Goal: Transaction & Acquisition: Purchase product/service

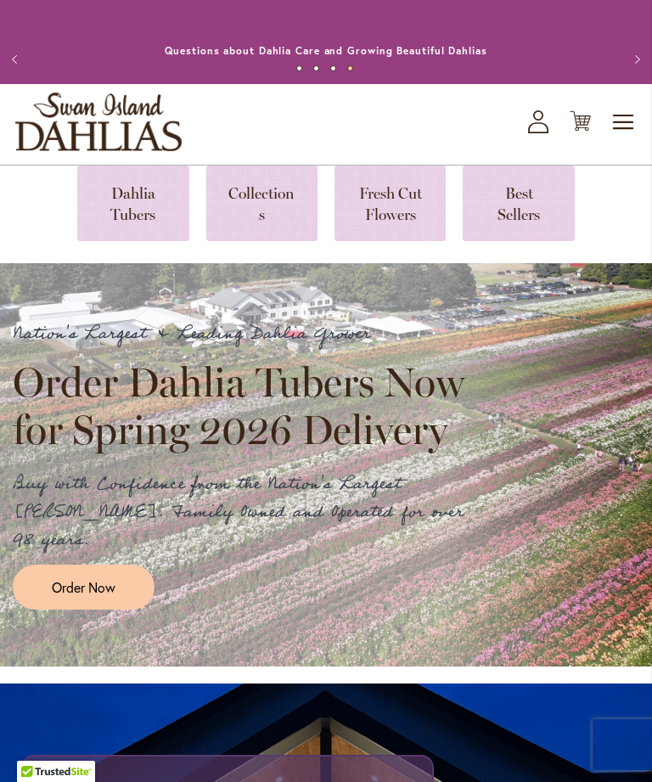
click at [121, 222] on link at bounding box center [132, 204] width 111 height 76
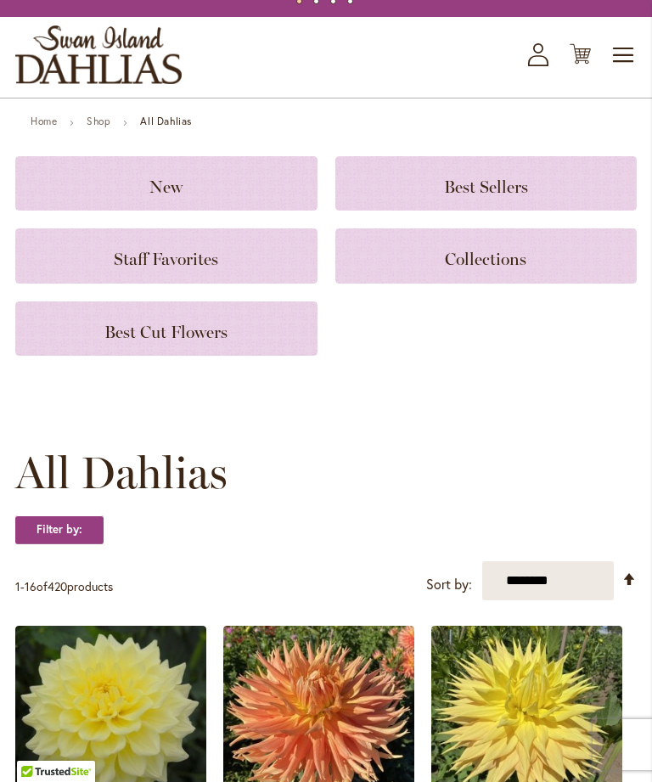
scroll to position [82, 0]
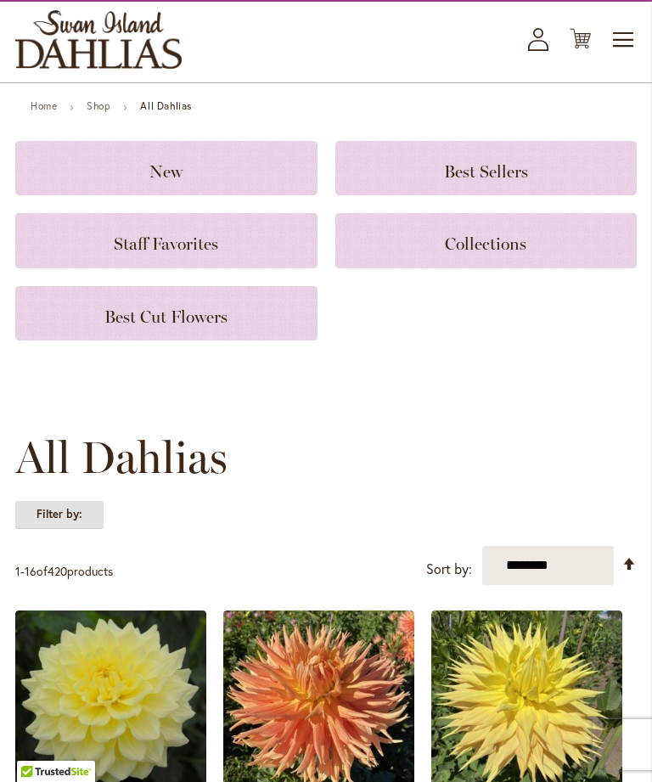
click at [53, 529] on strong "Filter by:" at bounding box center [59, 514] width 88 height 29
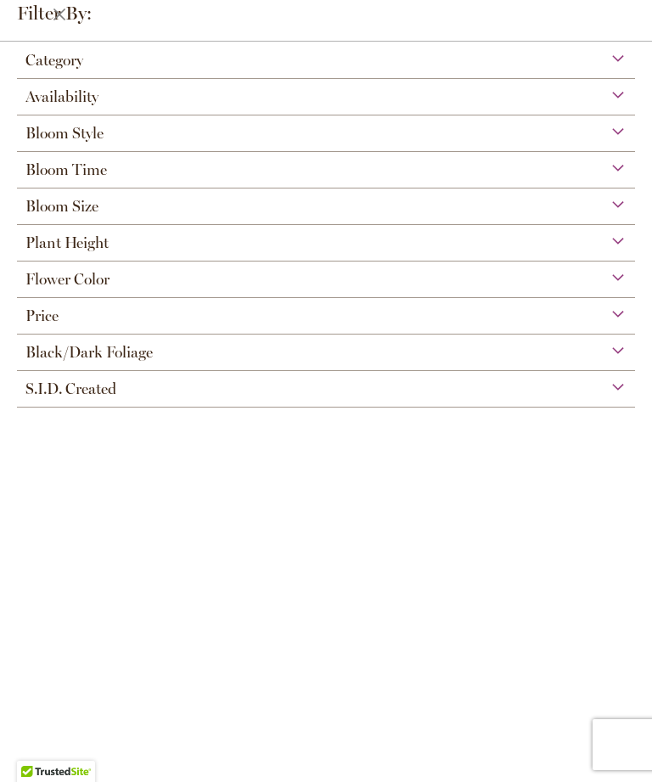
click at [28, 143] on span "Bloom Style" at bounding box center [64, 133] width 78 height 19
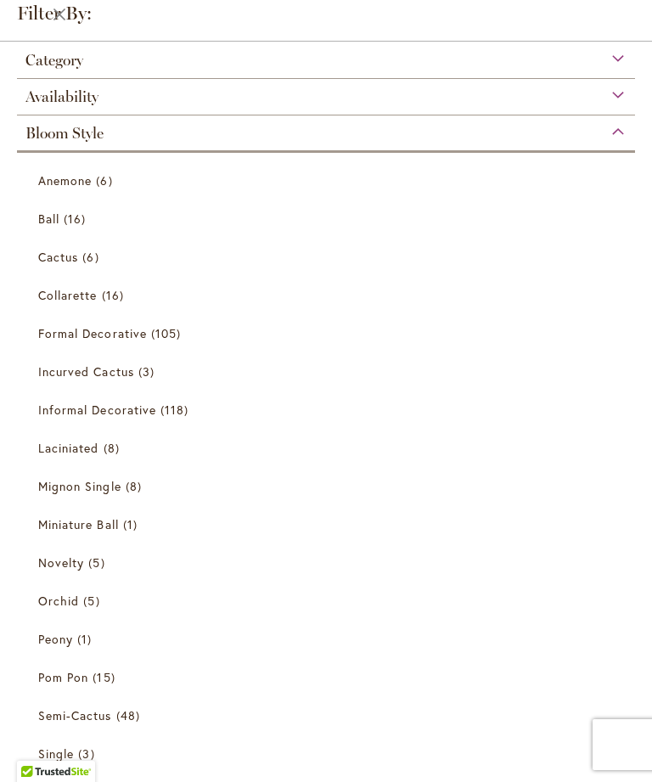
scroll to position [75, 0]
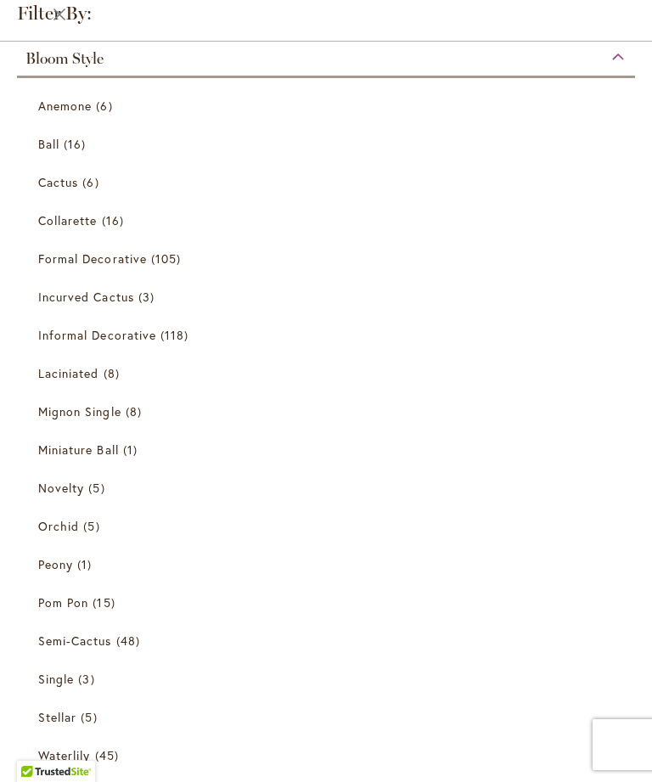
click at [628, 42] on div "Bloom Style" at bounding box center [326, 54] width 618 height 27
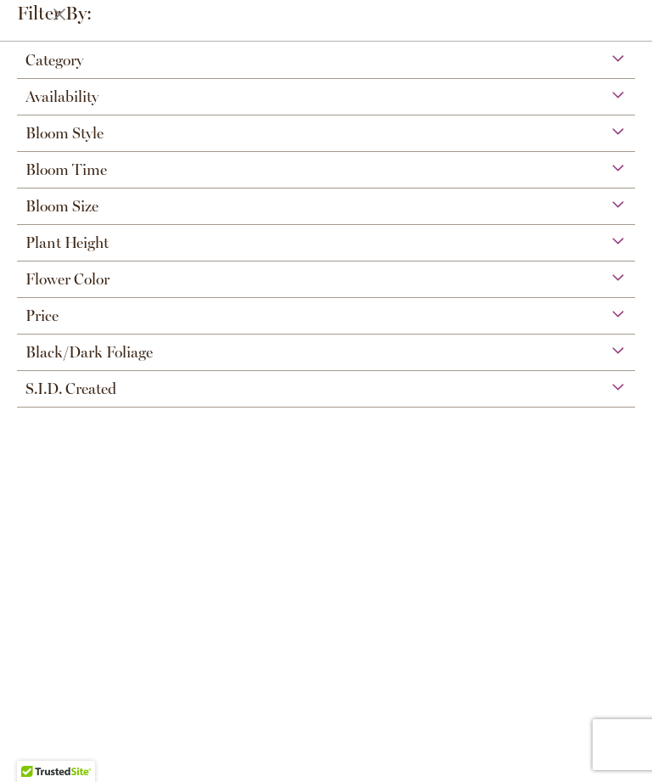
scroll to position [0, 0]
click at [651, 8] on div "Filter by:" at bounding box center [326, 21] width 652 height 42
click at [617, 57] on div "Category" at bounding box center [326, 55] width 618 height 27
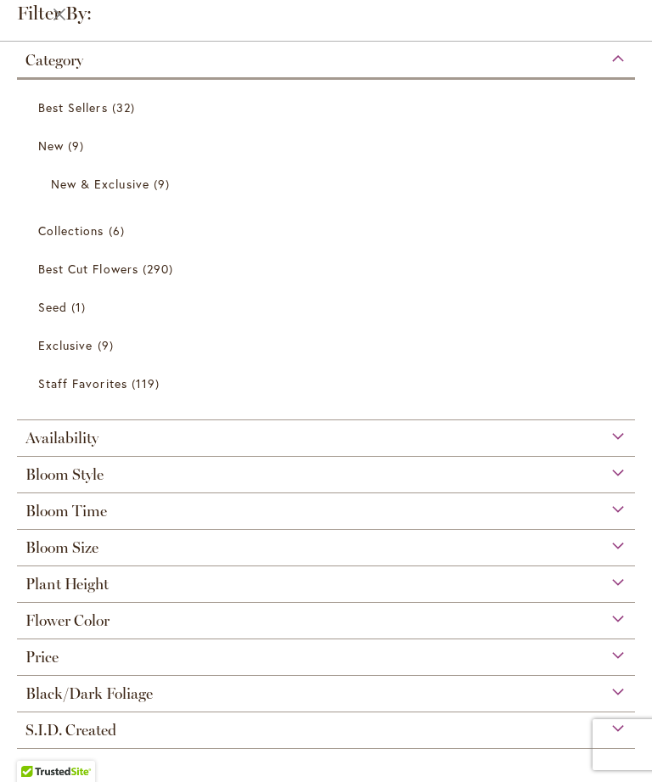
click at [617, 68] on div "Category" at bounding box center [326, 55] width 618 height 27
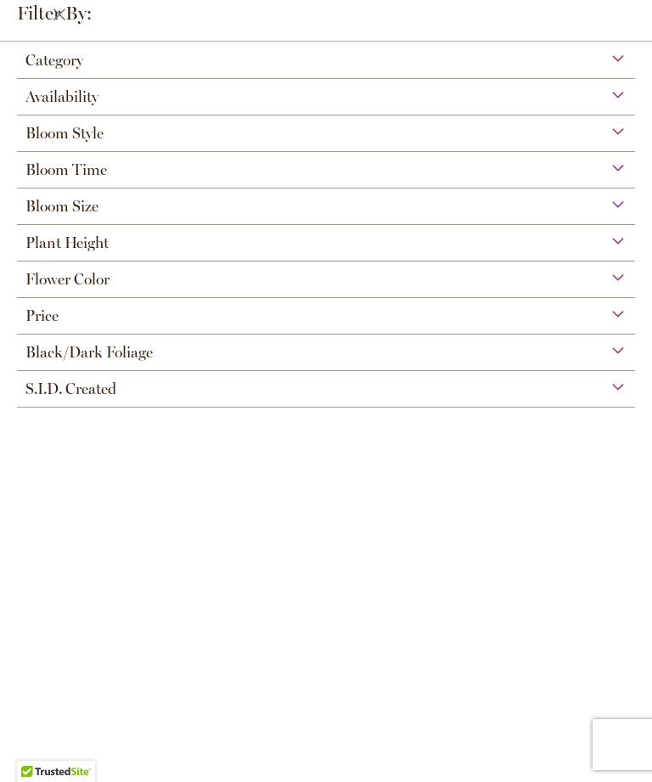
click at [18, 137] on div "Bloom Style" at bounding box center [326, 128] width 618 height 27
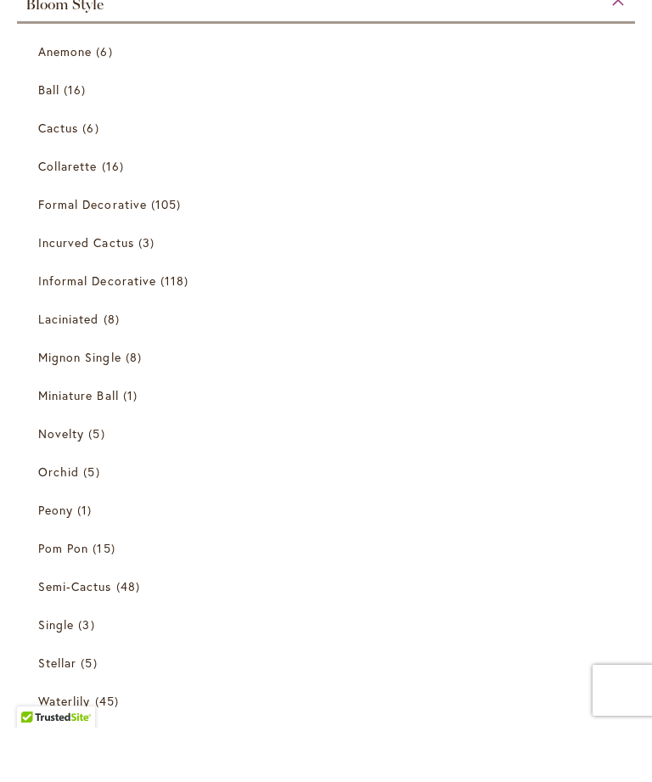
scroll to position [137, 0]
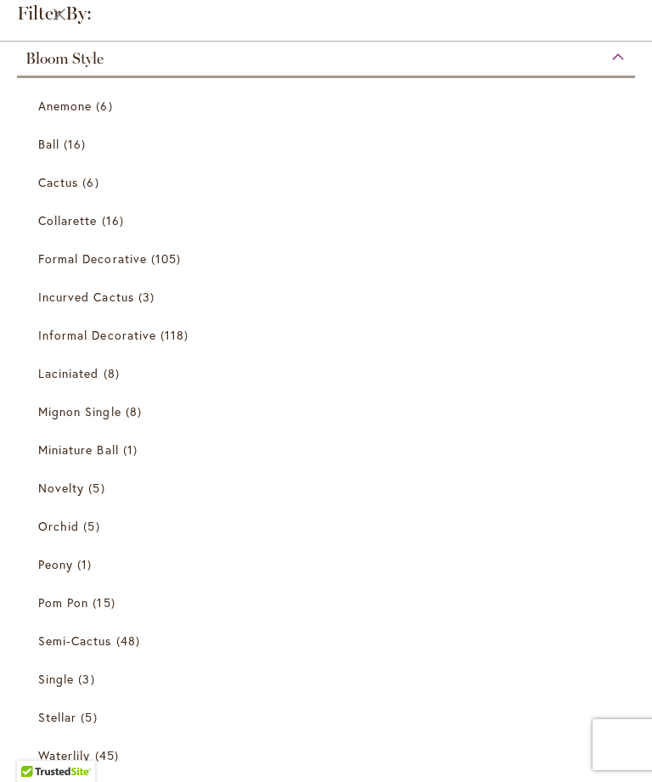
click at [622, 64] on div "Bloom Style" at bounding box center [326, 54] width 618 height 27
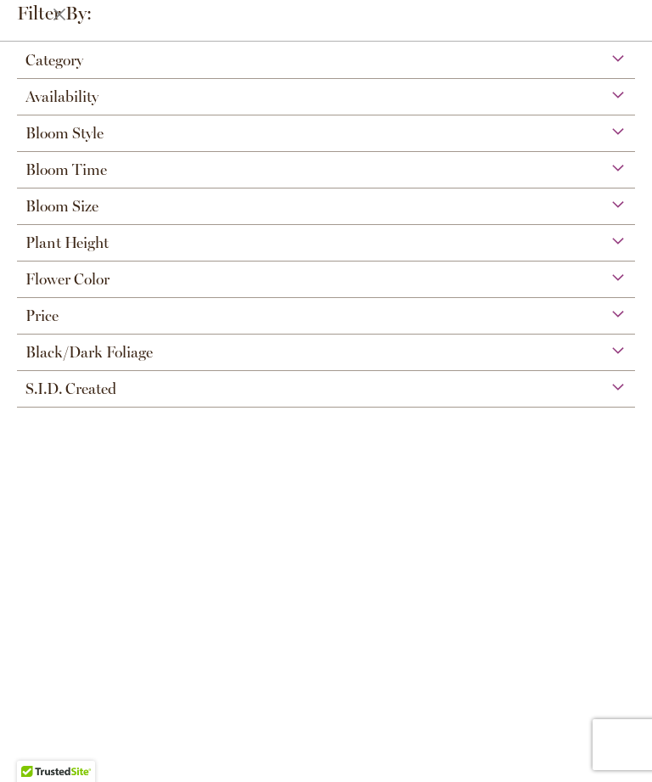
scroll to position [0, 0]
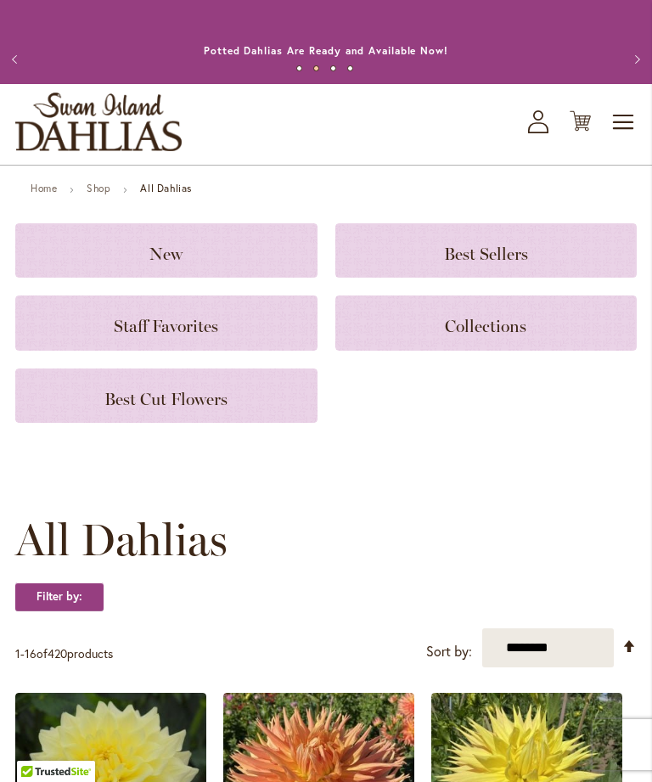
click at [605, 121] on div "Toggle Nav Shop All Shop Dahlia Tubers Collections Fresh Cut Dahlias Gardening …" at bounding box center [326, 124] width 652 height 81
click at [620, 128] on span "Toggle Nav" at bounding box center [623, 122] width 25 height 34
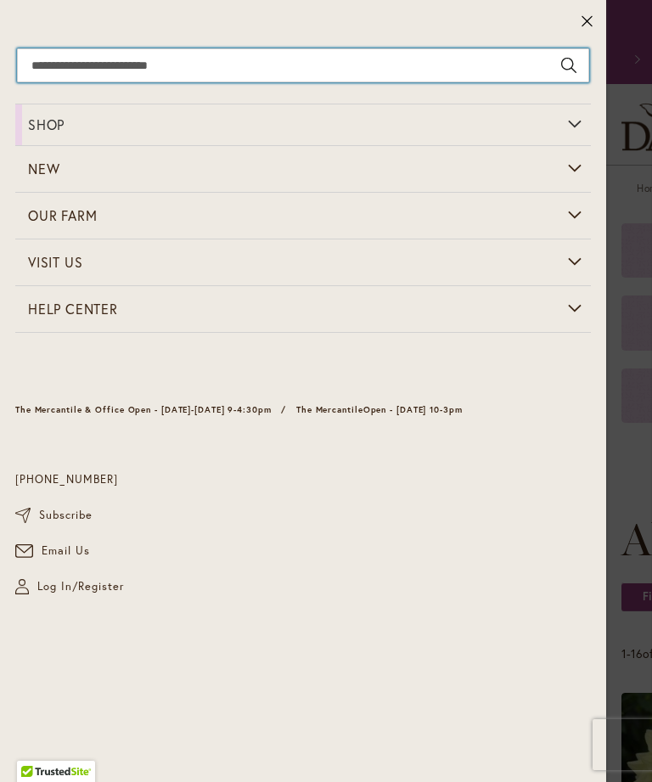
click at [36, 59] on input "Search" at bounding box center [303, 65] width 572 height 34
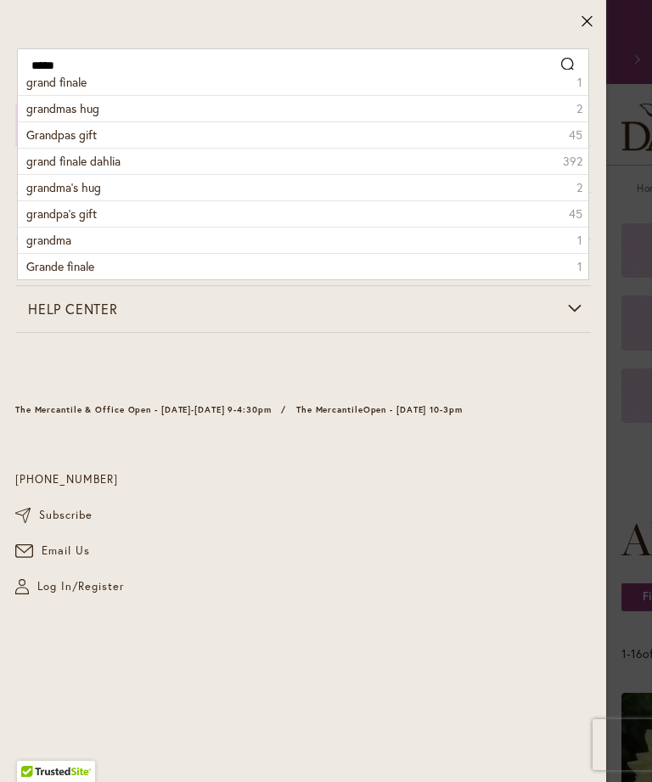
click at [34, 138] on span "Grandpas gift" at bounding box center [61, 134] width 70 height 16
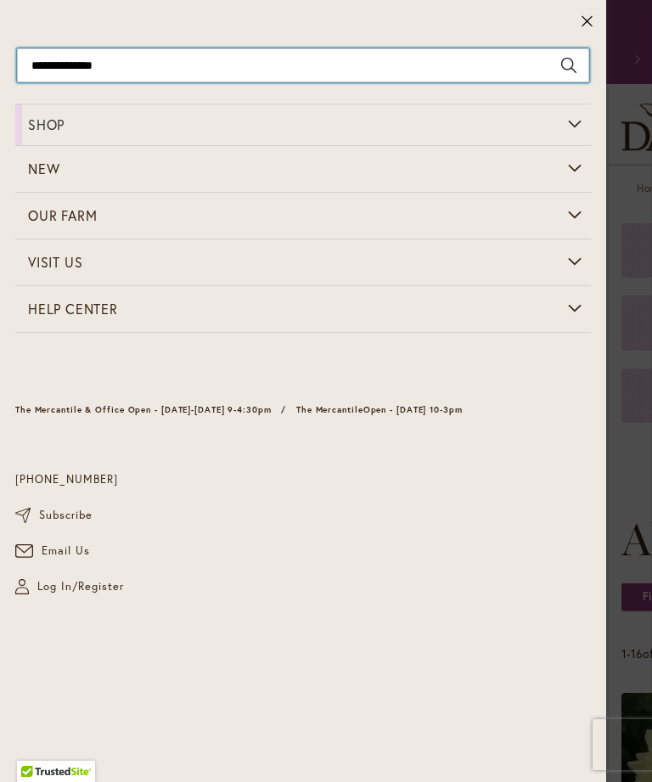
type input "**********"
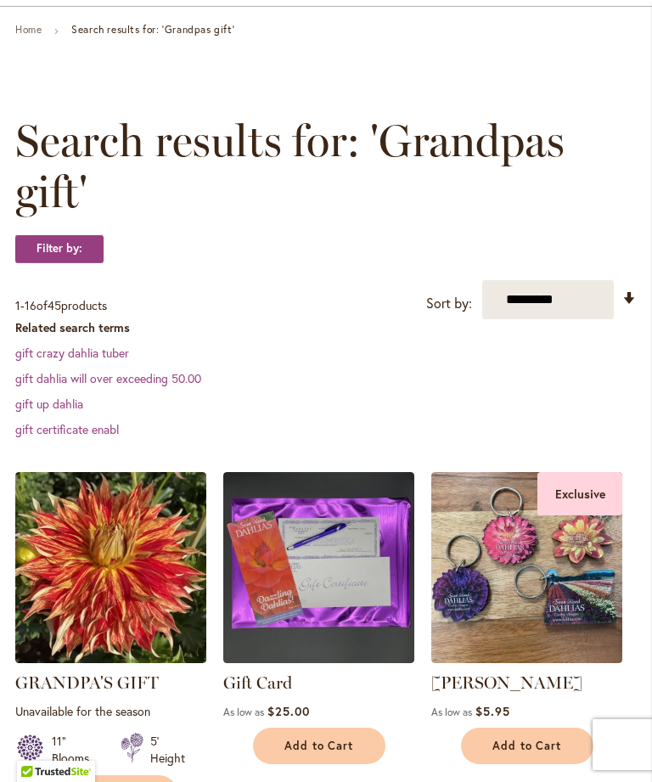
scroll to position [166, 0]
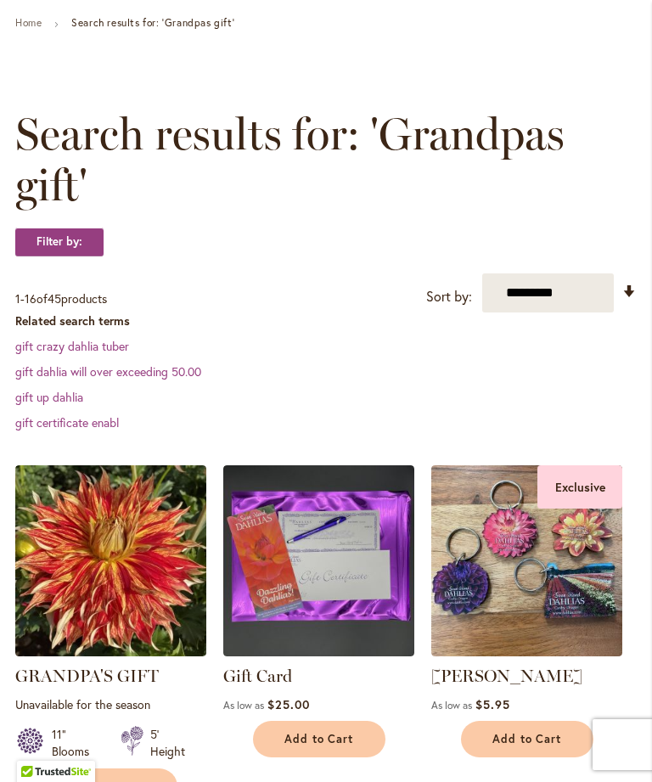
click at [21, 570] on img at bounding box center [110, 560] width 191 height 191
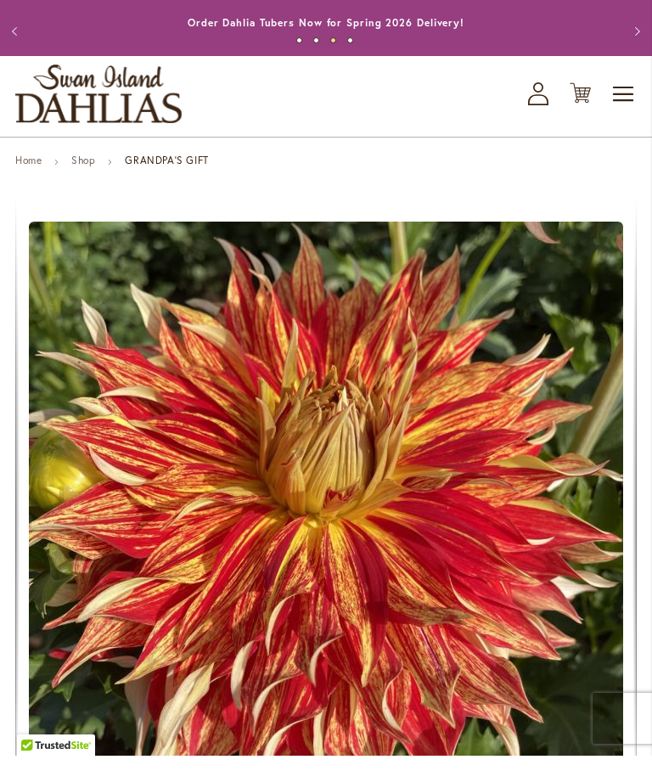
scroll to position [29, 0]
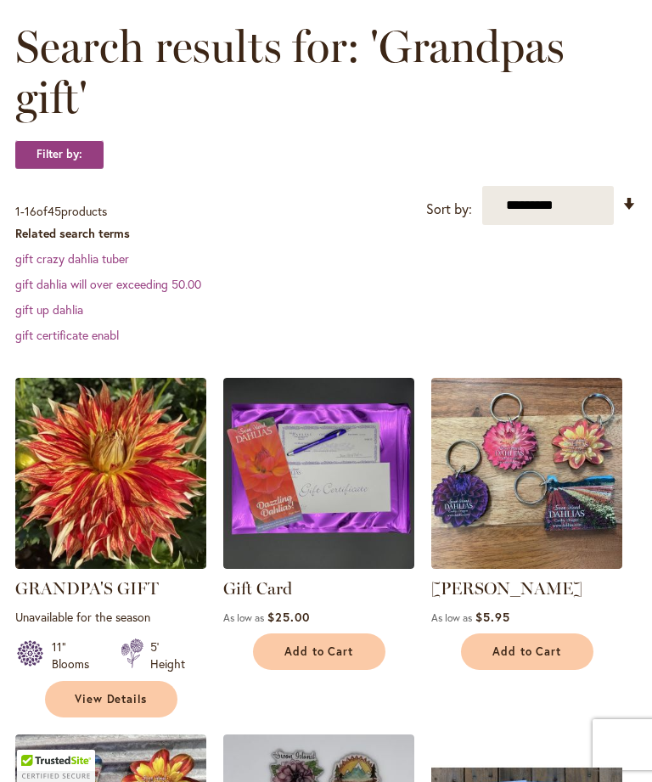
scroll to position [220, 0]
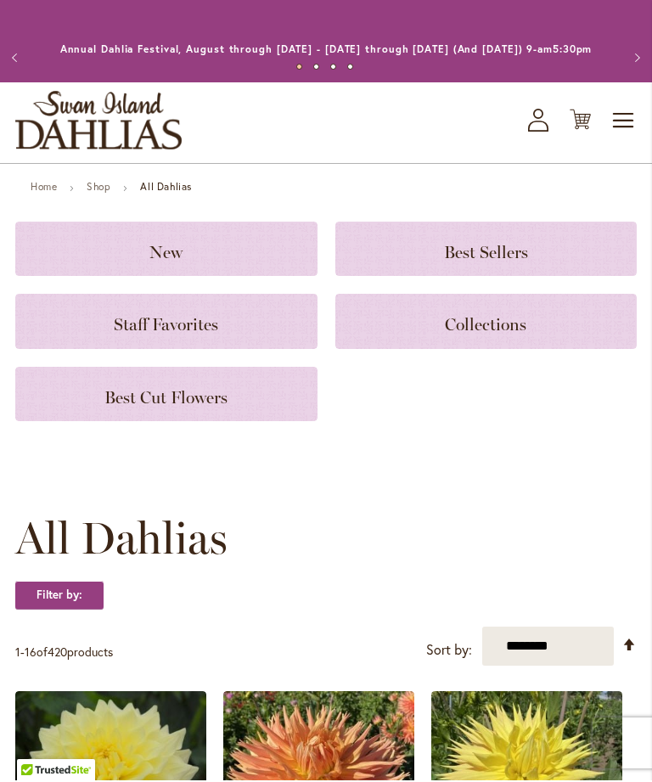
scroll to position [2, 0]
click at [635, 132] on span "Toggle Nav" at bounding box center [623, 121] width 25 height 34
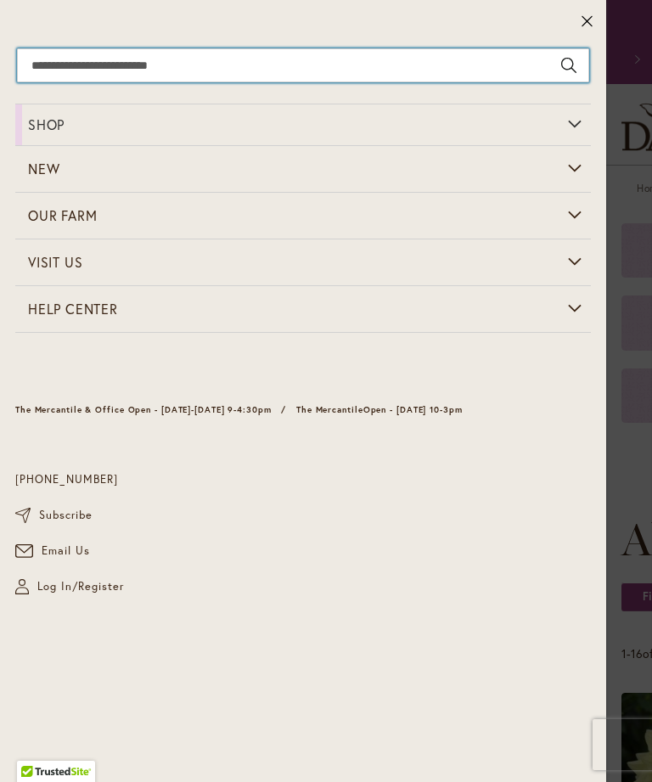
click at [25, 67] on input "Search" at bounding box center [303, 65] width 572 height 34
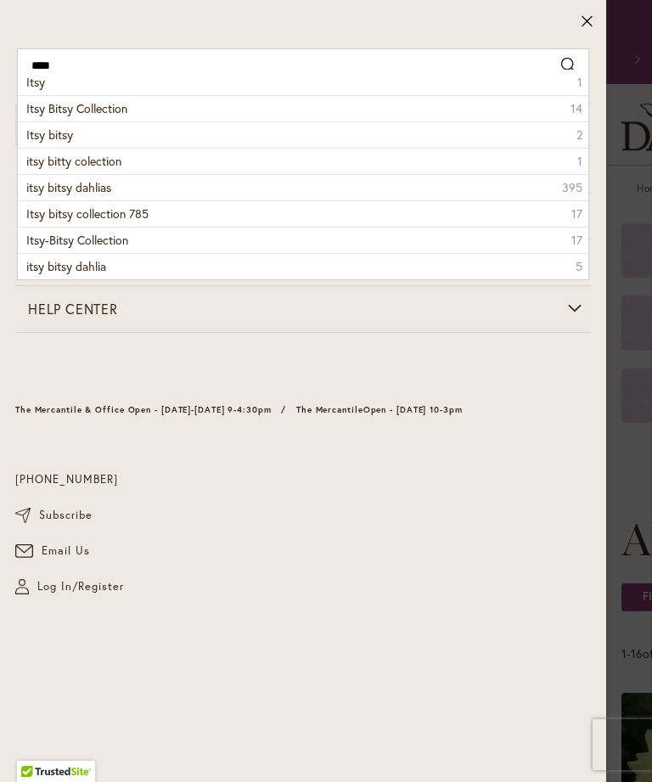
click at [28, 111] on span "Itsy Bitsy Collection" at bounding box center [76, 108] width 101 height 16
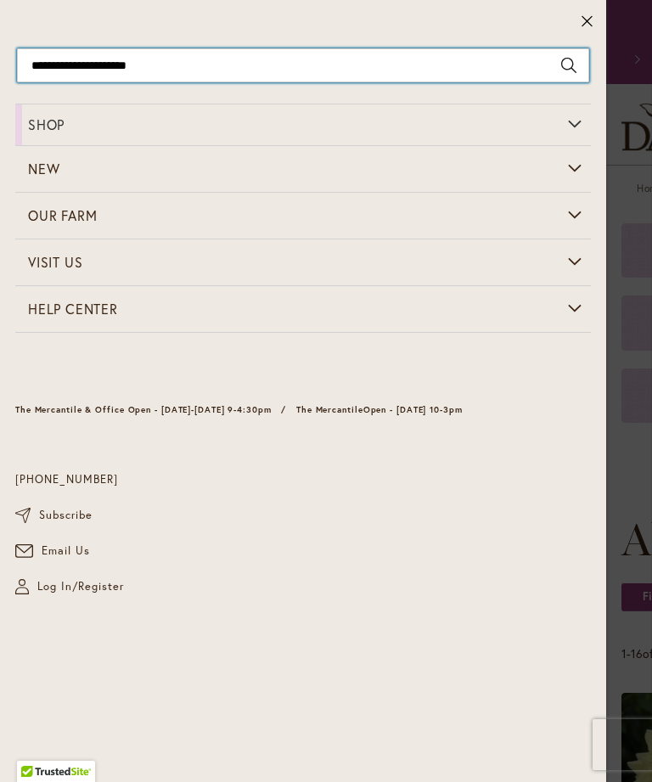
type input "**********"
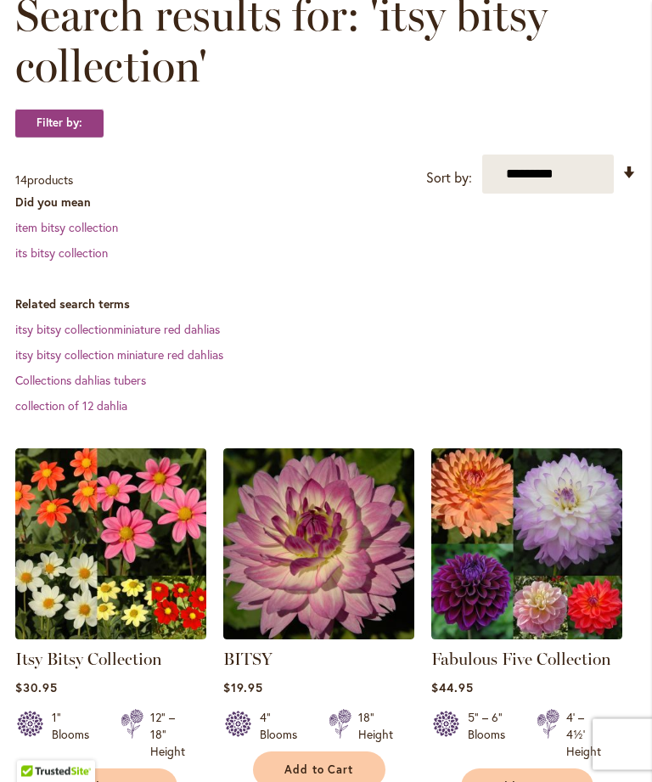
scroll to position [291, 0]
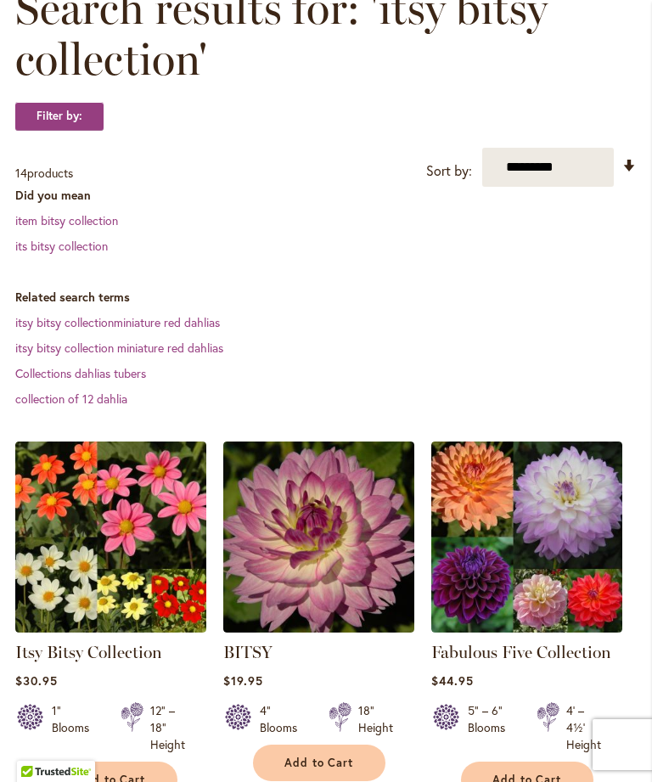
click at [87, 564] on img at bounding box center [110, 536] width 191 height 191
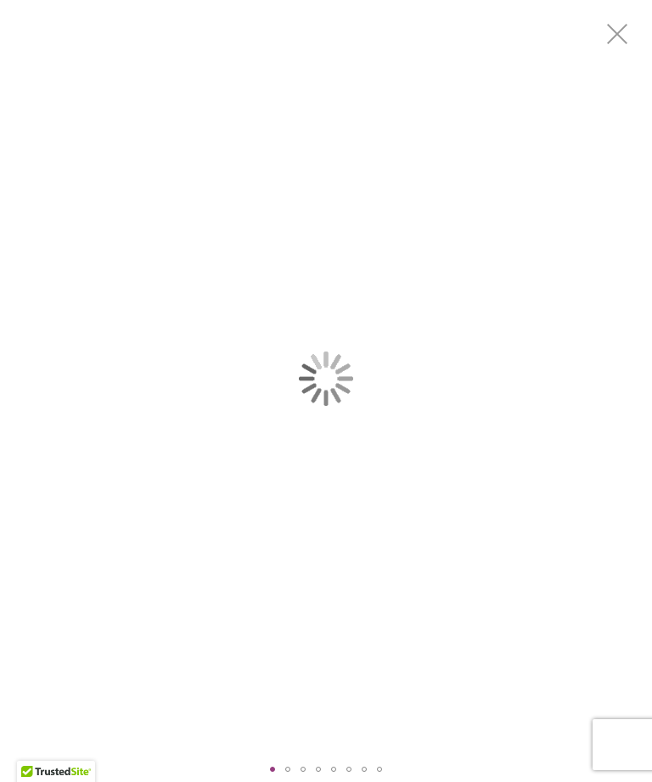
click at [70, 480] on div "Product Images" at bounding box center [326, 378] width 652 height 756
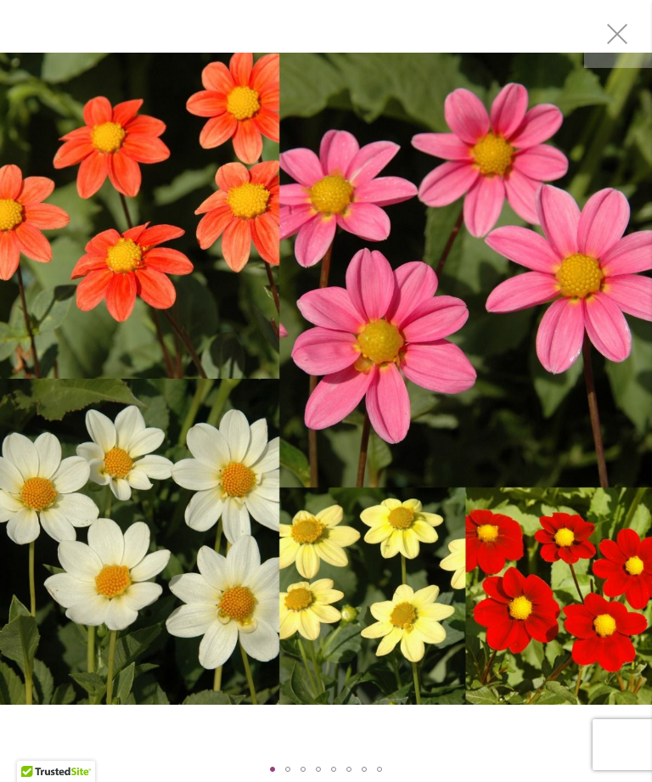
click at [165, 458] on img "Itsy Bitsy Collection" at bounding box center [326, 379] width 652 height 652
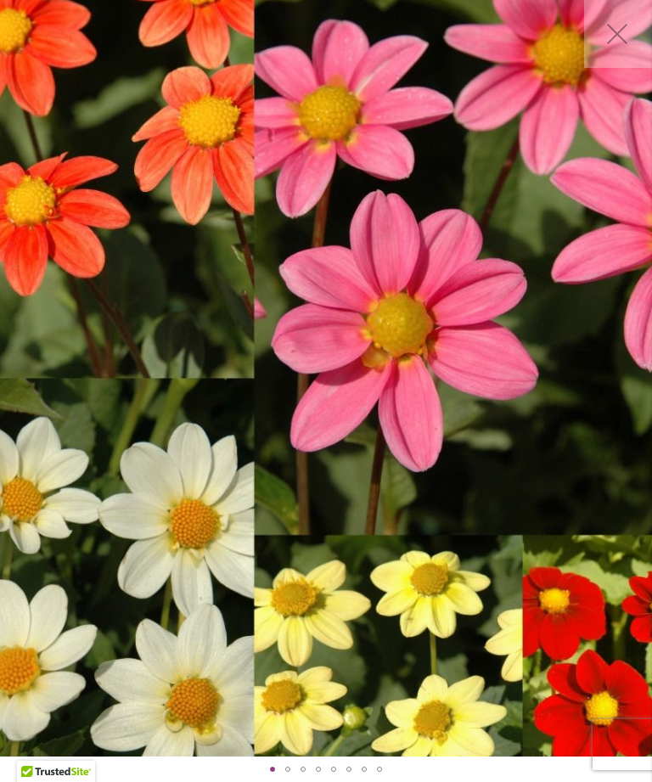
click at [164, 407] on img "Itsy Bitsy Collection" at bounding box center [321, 378] width 940 height 940
click at [632, 33] on div "Exit fullscreen" at bounding box center [618, 34] width 68 height 68
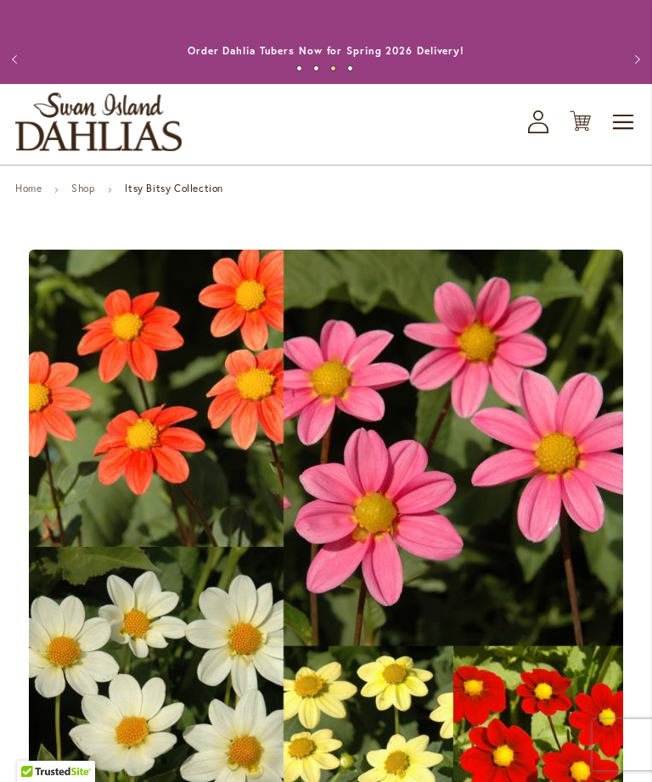
scroll to position [110, 0]
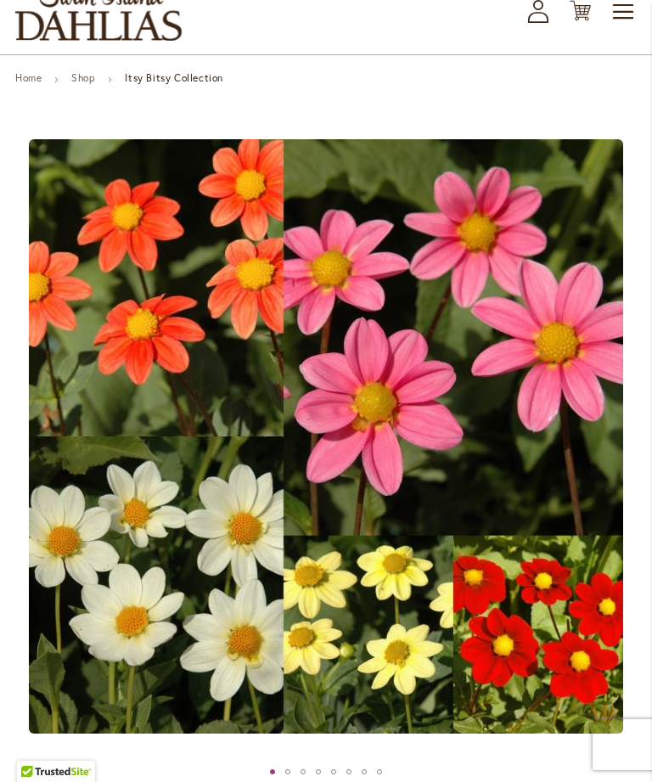
click at [632, 24] on span "Toggle Nav" at bounding box center [623, 12] width 25 height 34
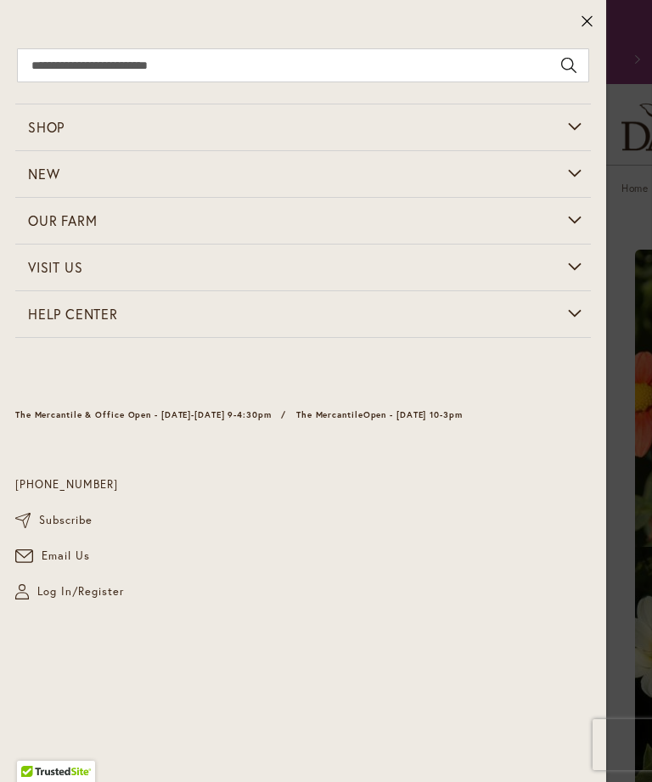
scroll to position [0, 0]
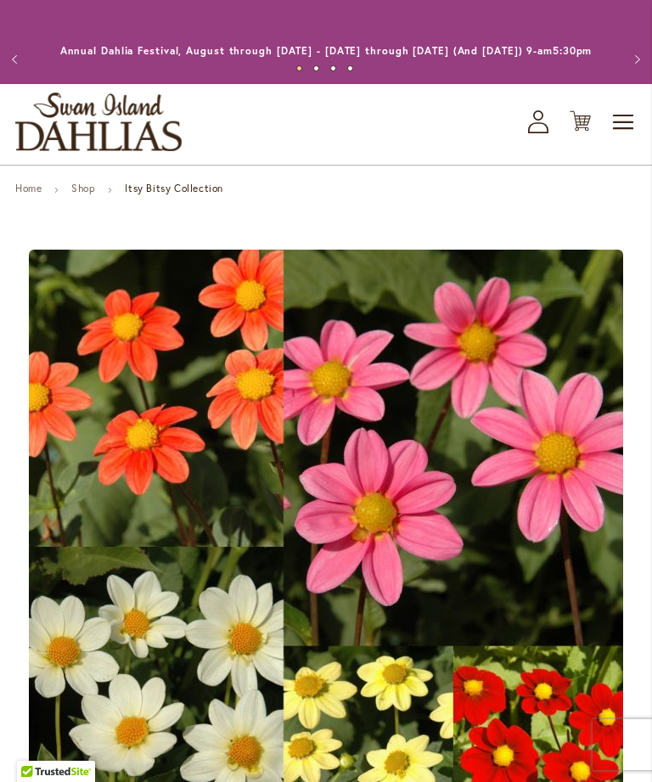
click at [203, 480] on img "Itsy Bitsy Collection" at bounding box center [326, 547] width 594 height 594
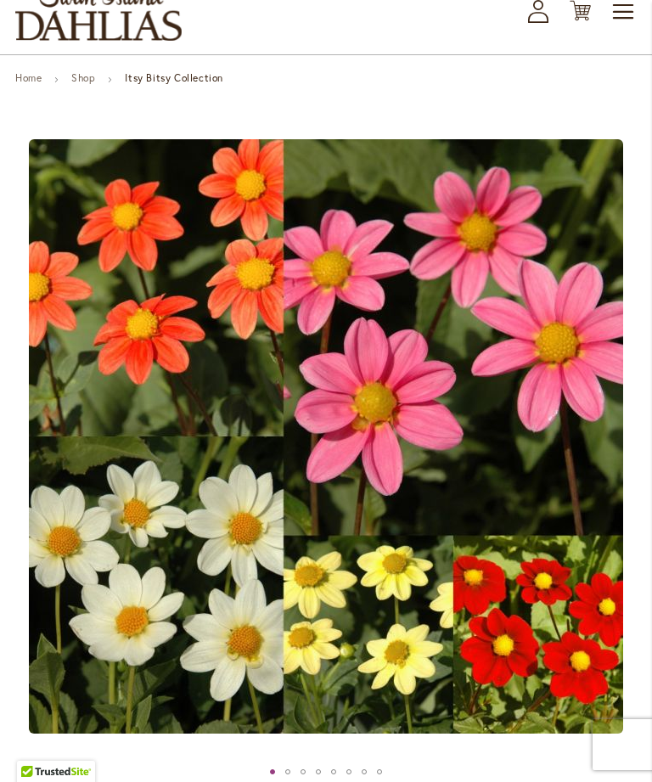
click at [626, 54] on div "Toggle Nav Shop All Shop Dahlia Tubers Collections Fresh Cut Dahlias Gardening …" at bounding box center [326, 14] width 652 height 81
click at [94, 489] on img "Itsy Bitsy Collection" at bounding box center [326, 436] width 594 height 594
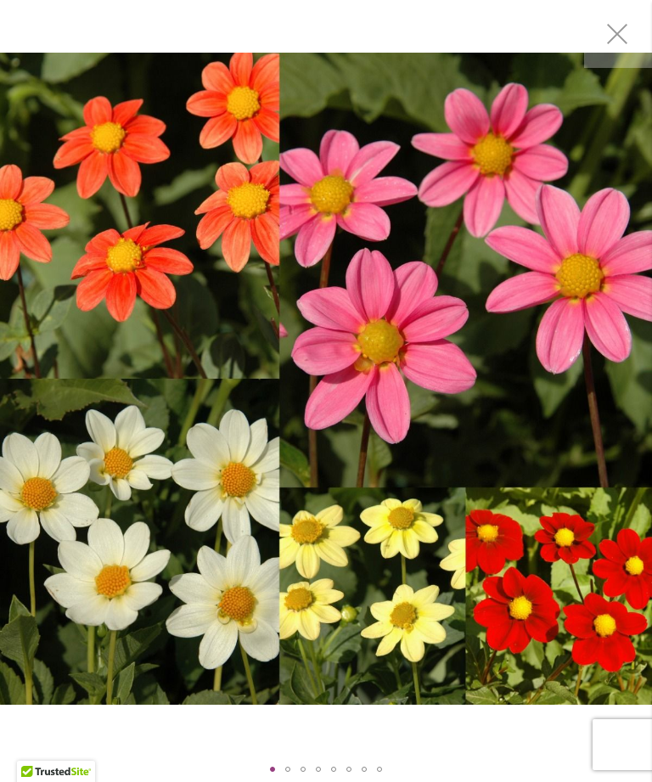
scroll to position [0, 0]
click at [66, 338] on img "Itsy Bitsy Collection" at bounding box center [326, 379] width 652 height 652
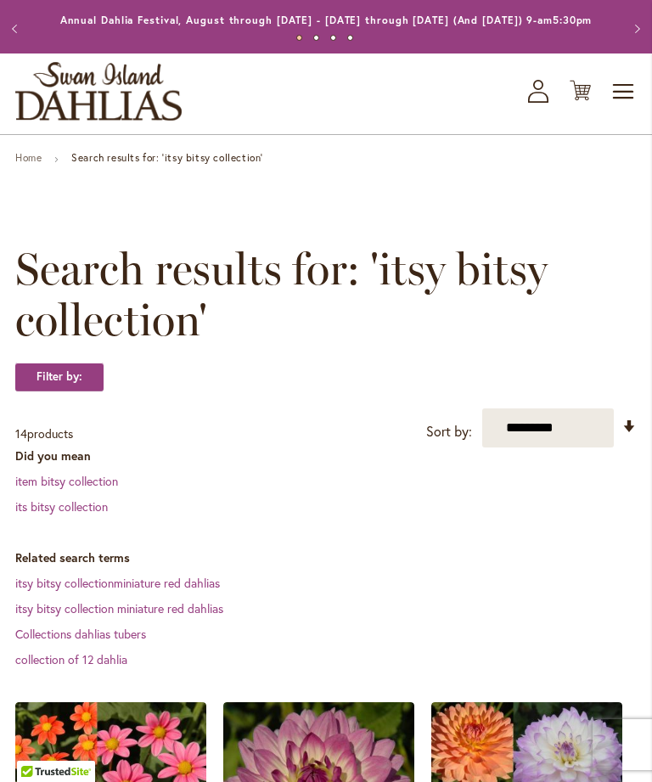
scroll to position [27, 0]
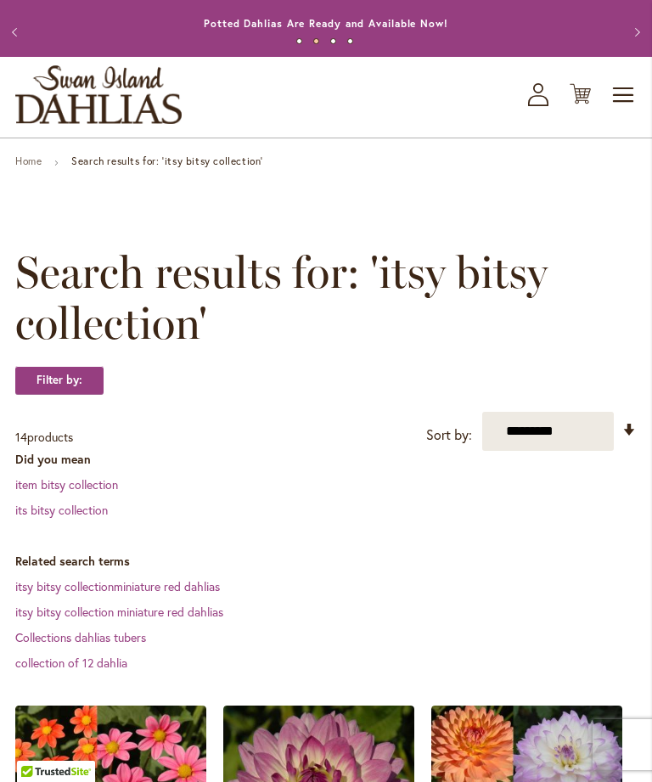
click at [628, 112] on span "Toggle Nav" at bounding box center [623, 95] width 25 height 34
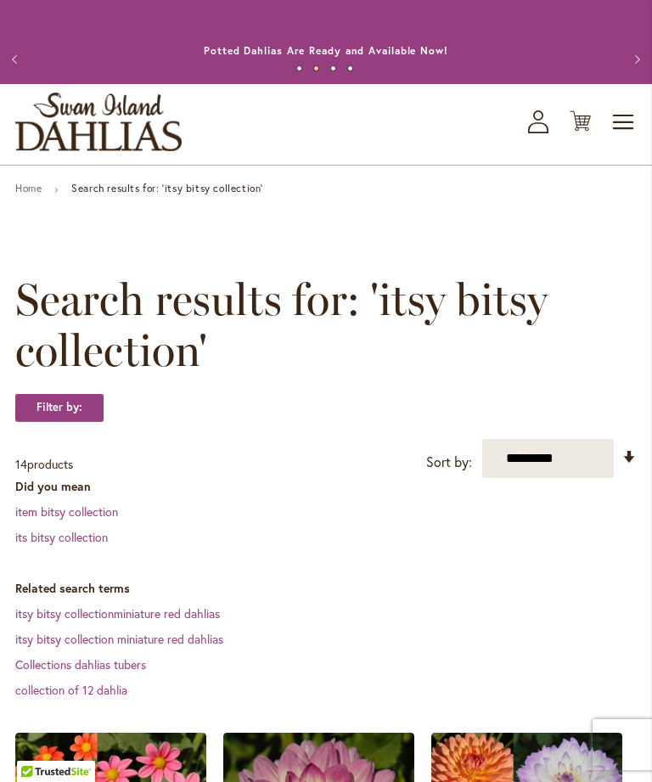
scroll to position [0, 0]
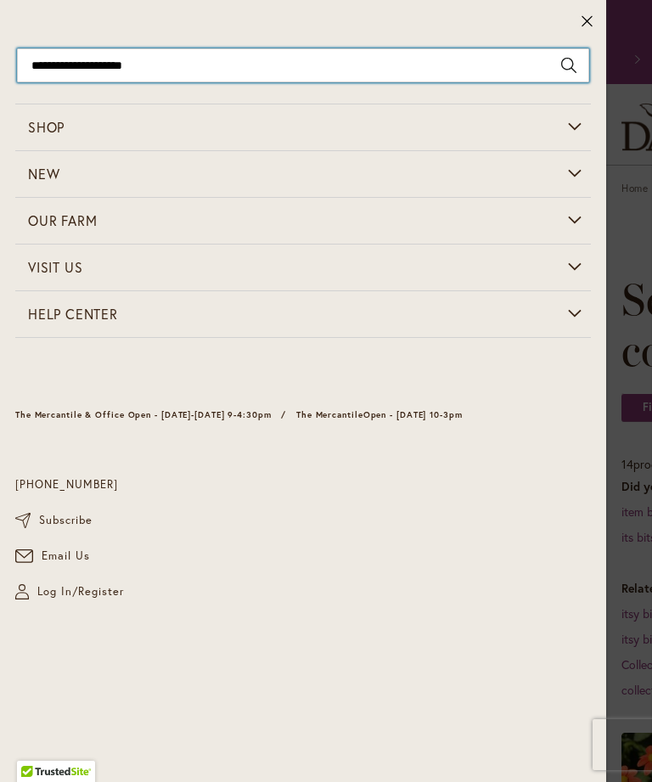
click at [534, 71] on input "**********" at bounding box center [303, 65] width 572 height 34
click at [514, 75] on input "**********" at bounding box center [303, 65] width 572 height 34
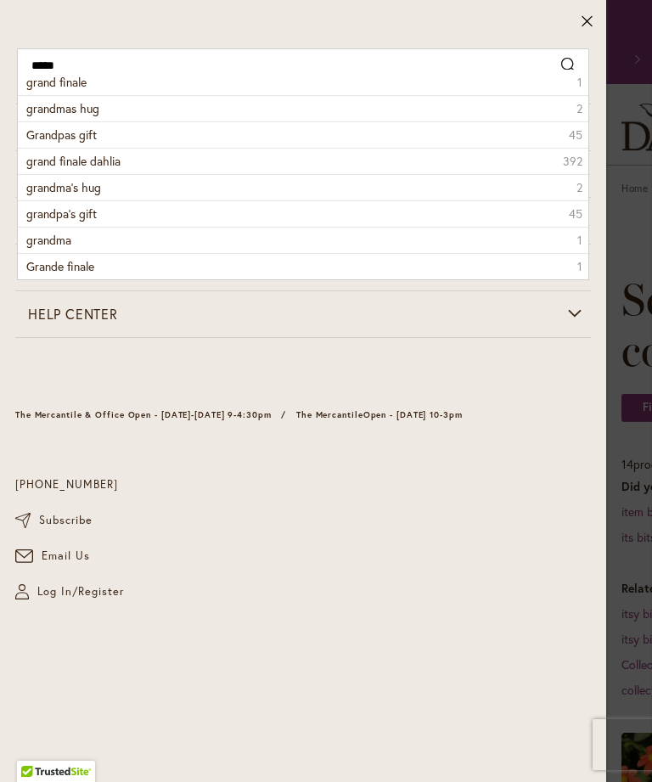
click at [39, 80] on span "grand finale" at bounding box center [56, 82] width 60 height 16
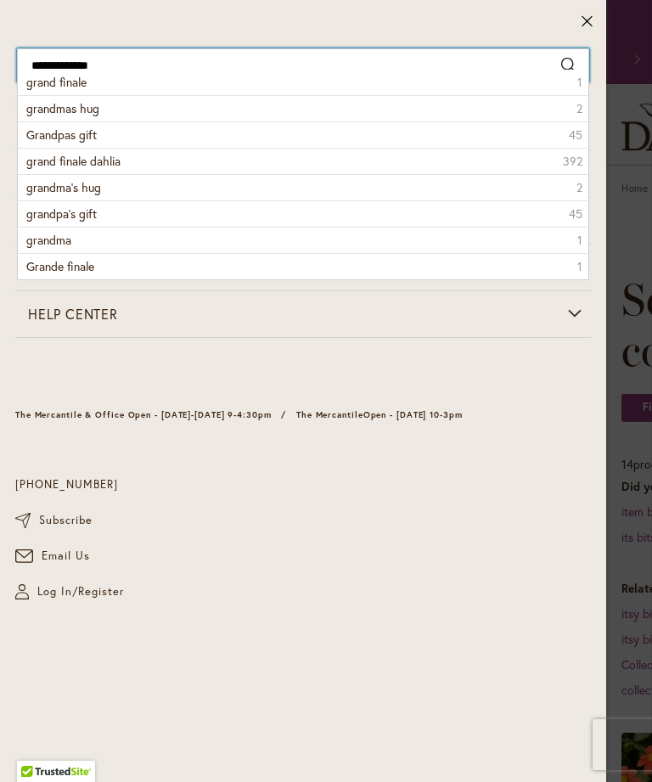
type input "**********"
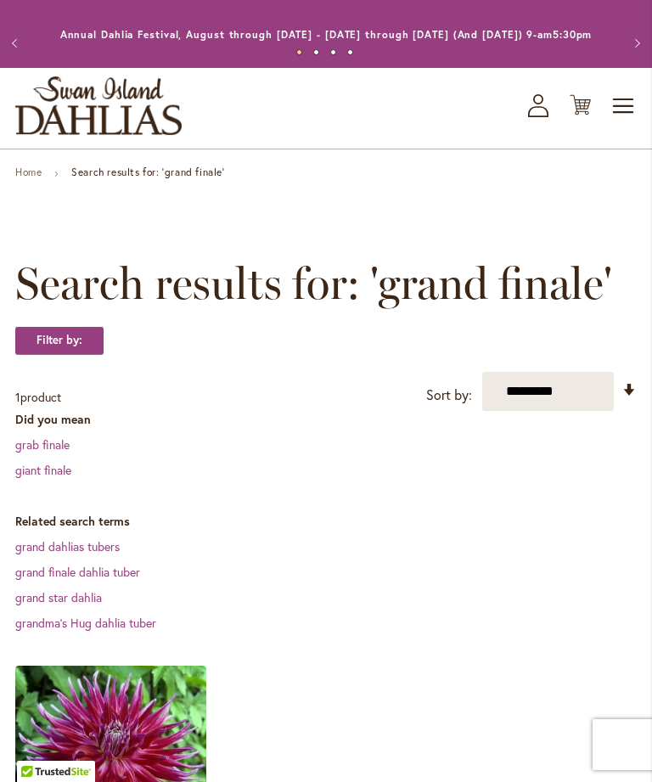
scroll to position [20, 0]
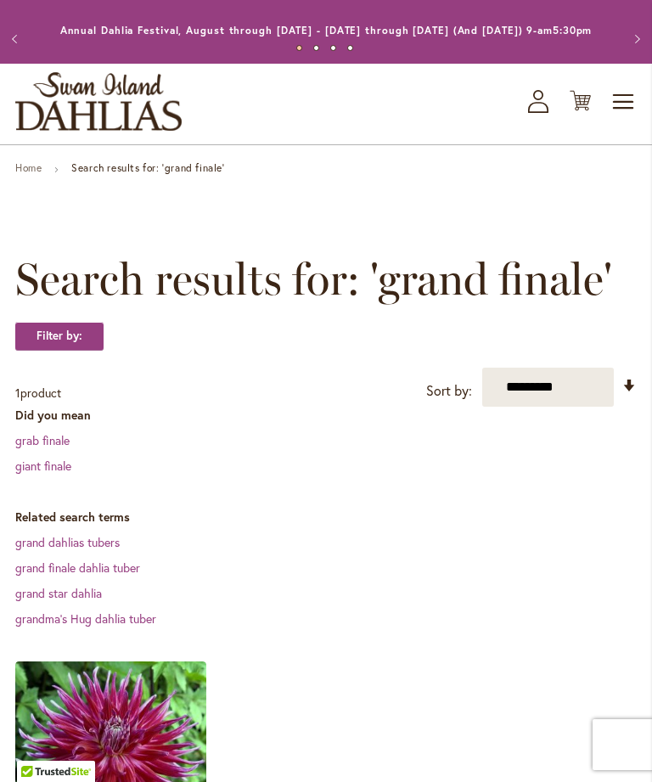
click at [86, 743] on img at bounding box center [110, 756] width 191 height 191
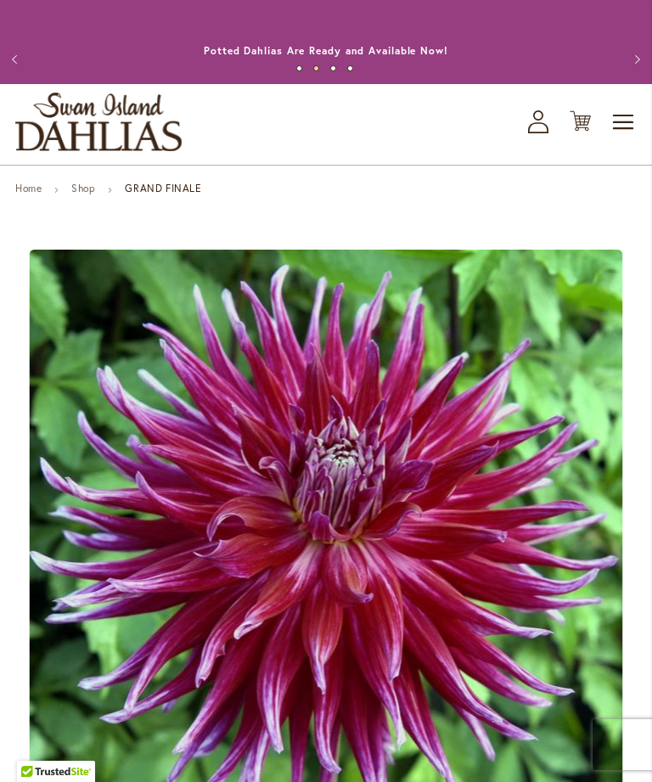
click at [648, 142] on div "Toggle Nav Shop All Shop Dahlia Tubers Collections Fresh Cut Dahlias Gardening …" at bounding box center [326, 124] width 652 height 81
click at [633, 125] on span "Toggle Nav" at bounding box center [623, 122] width 25 height 34
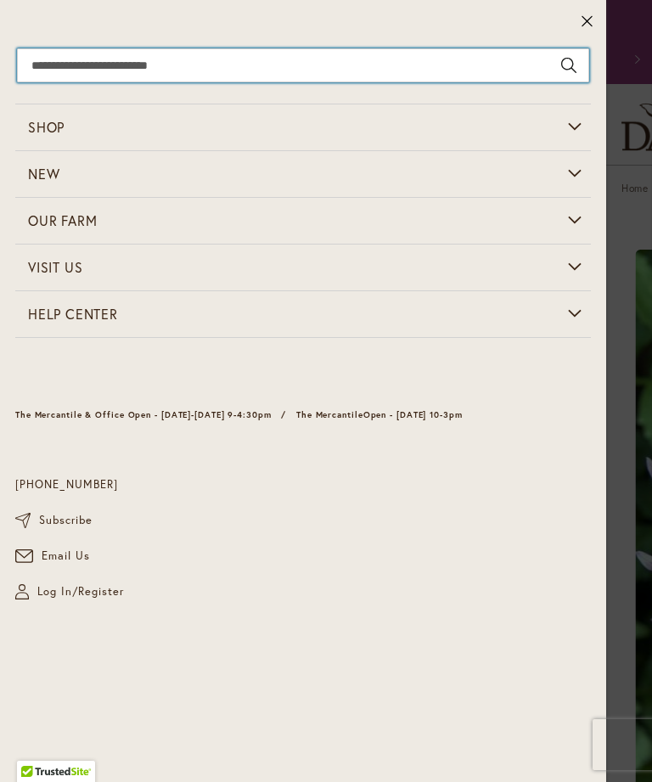
click at [486, 69] on input "Search" at bounding box center [303, 65] width 572 height 34
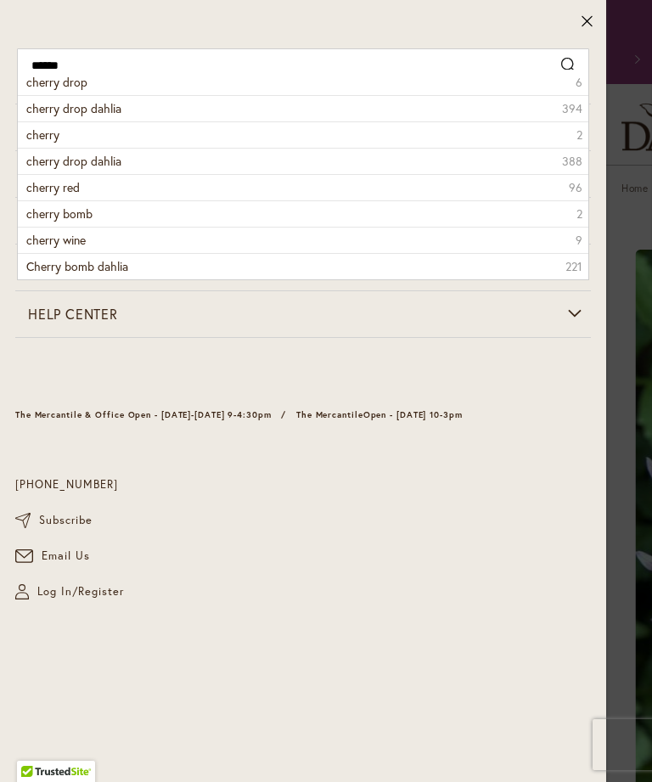
click at [30, 85] on span "cherry drop" at bounding box center [56, 82] width 61 height 16
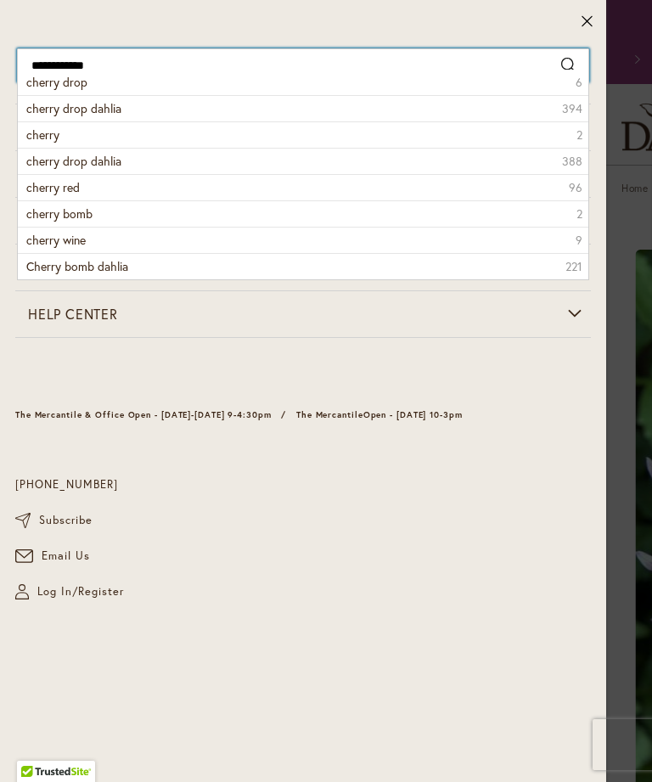
type input "**********"
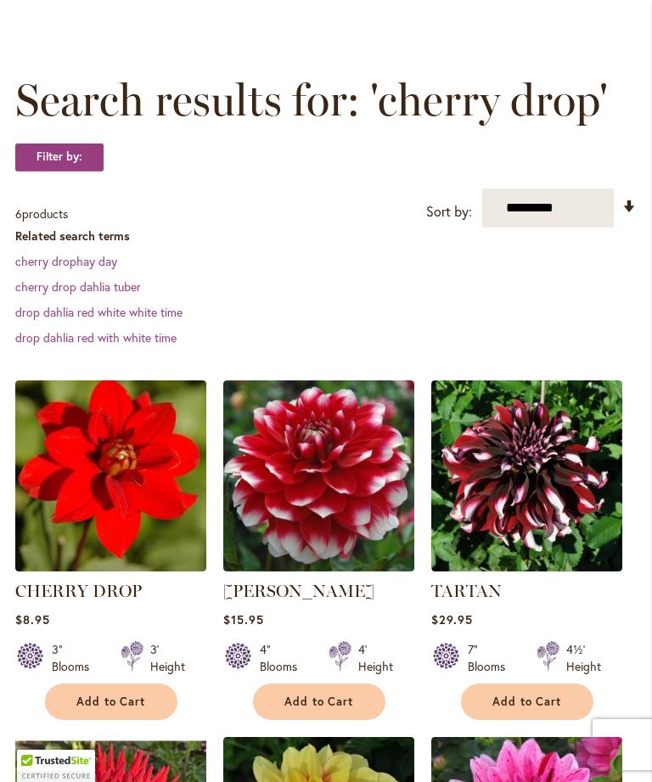
scroll to position [208, 0]
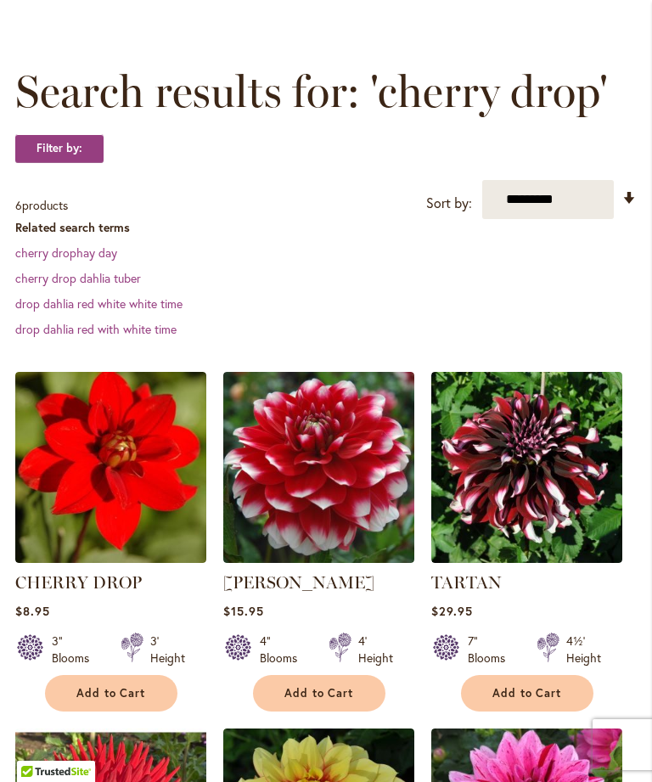
click at [74, 493] on img at bounding box center [110, 467] width 191 height 191
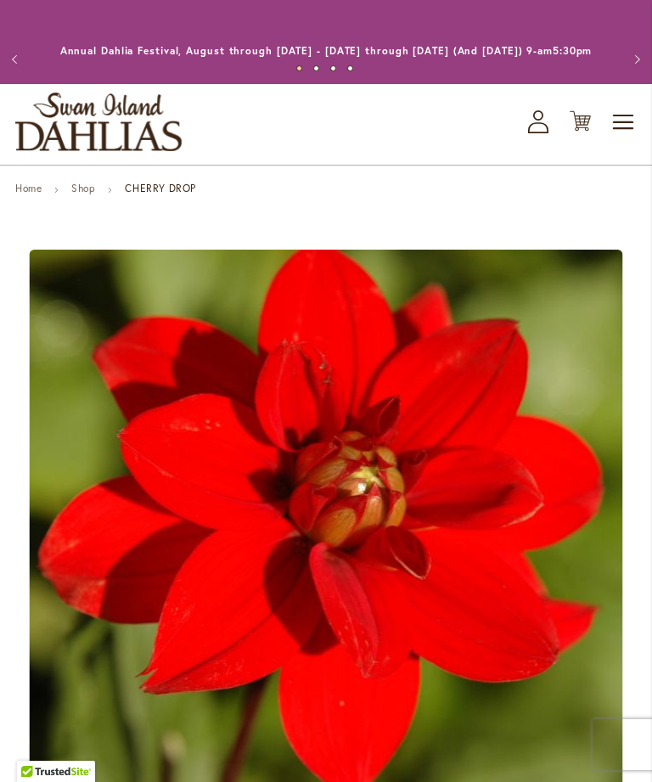
scroll to position [110, 0]
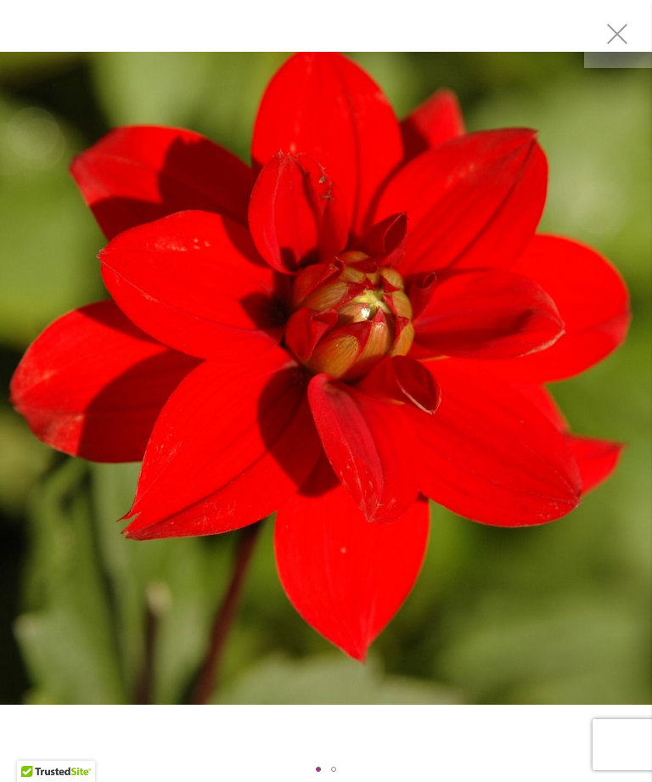
scroll to position [0, 0]
click at [168, 594] on img "CHERRY DROP" at bounding box center [326, 378] width 652 height 653
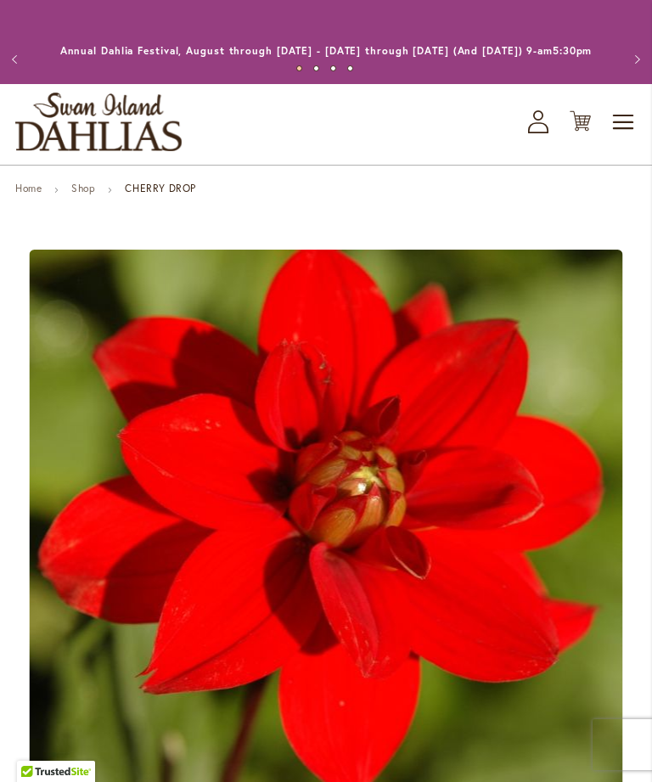
scroll to position [110, 0]
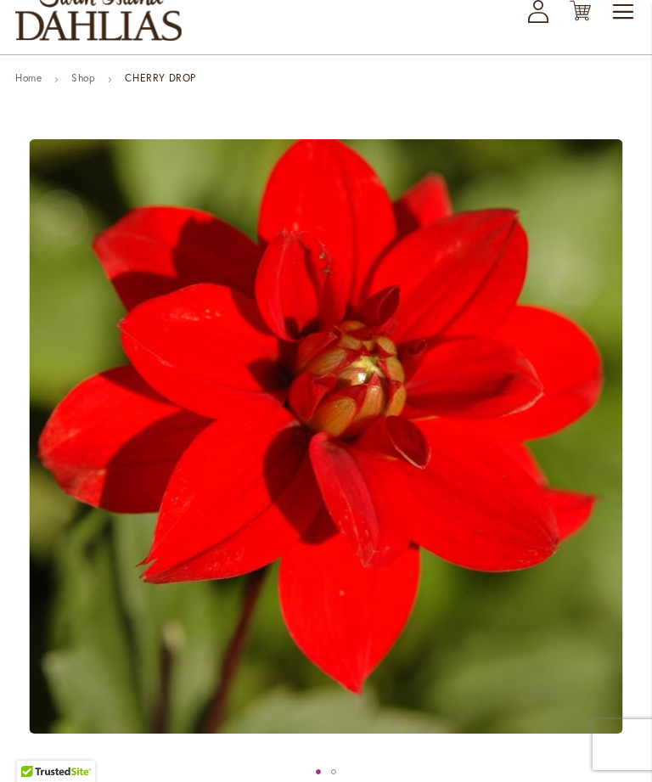
click at [635, 29] on span "Toggle Nav" at bounding box center [623, 12] width 25 height 34
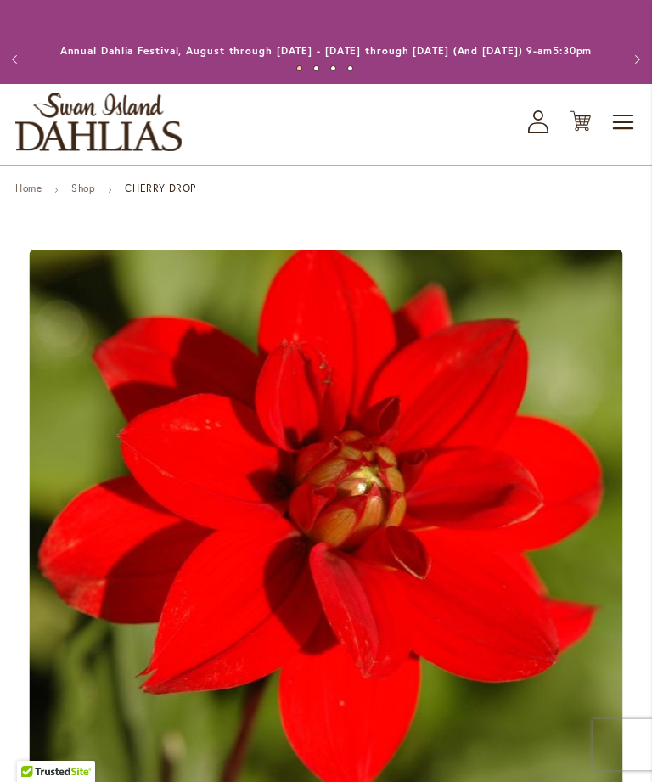
scroll to position [0, 0]
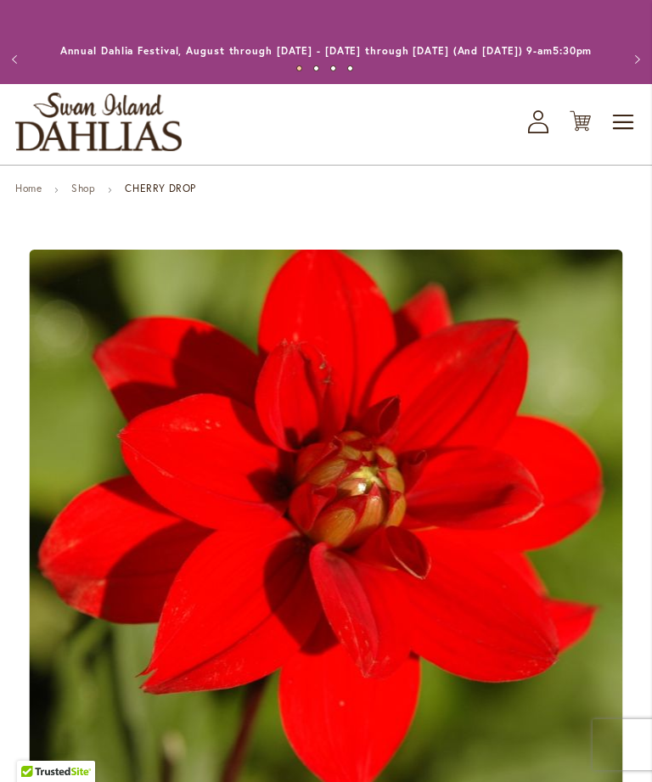
click at [626, 55] on button "Next" at bounding box center [635, 59] width 34 height 34
click at [630, 59] on button "Next" at bounding box center [635, 59] width 34 height 34
click at [626, 76] on button "Next" at bounding box center [635, 59] width 34 height 34
click at [618, 76] on button "Next" at bounding box center [635, 59] width 34 height 34
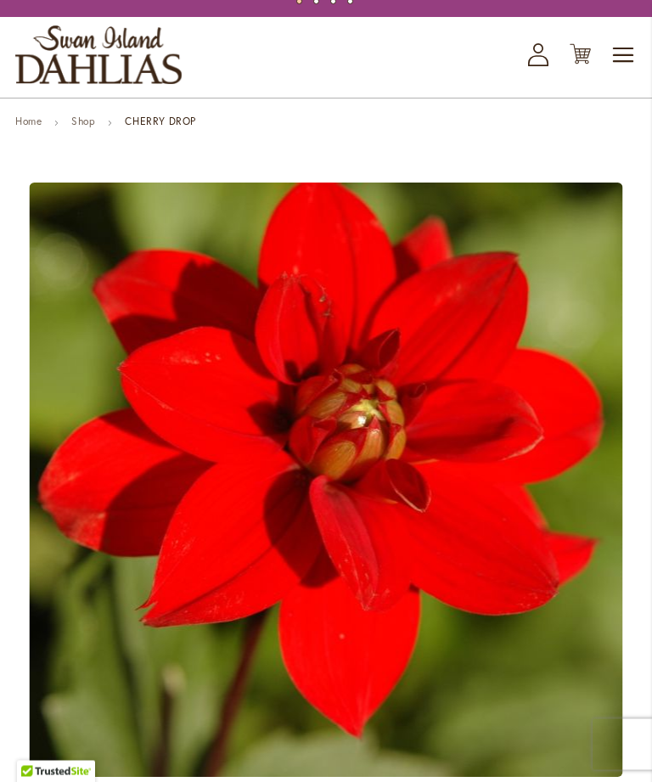
scroll to position [67, 0]
click at [628, 131] on ul "Home Shop CHERRY DROP" at bounding box center [325, 122] width 621 height 15
click at [627, 66] on span "Toggle Nav" at bounding box center [623, 55] width 25 height 34
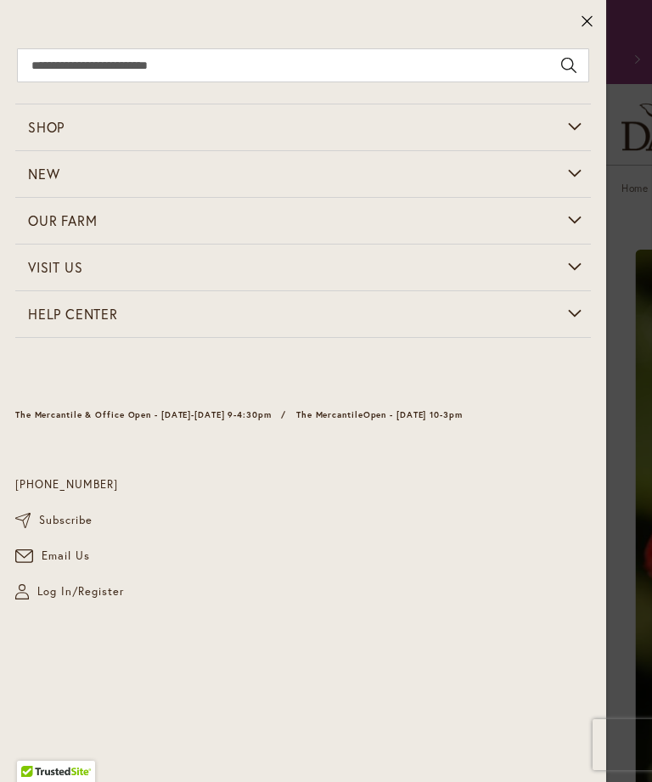
scroll to position [0, 0]
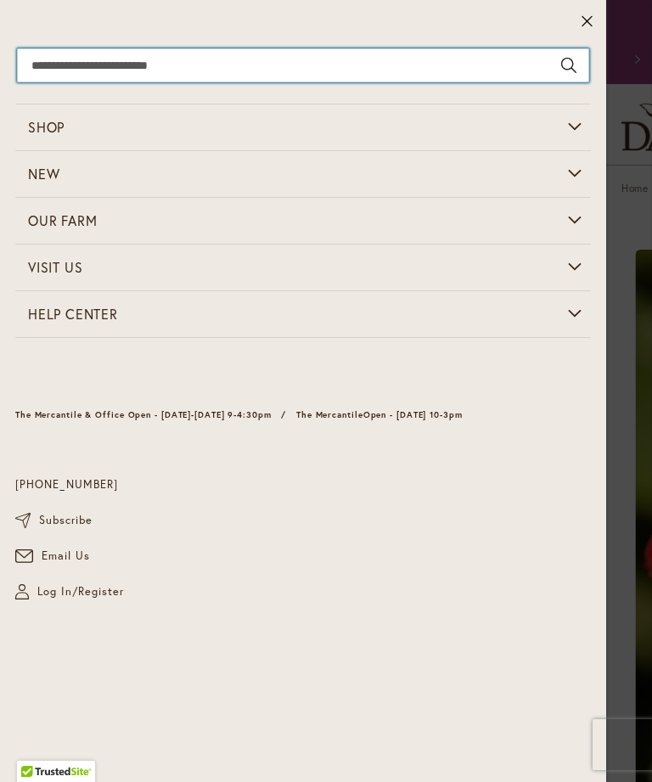
click at [504, 67] on input "Search" at bounding box center [303, 65] width 572 height 34
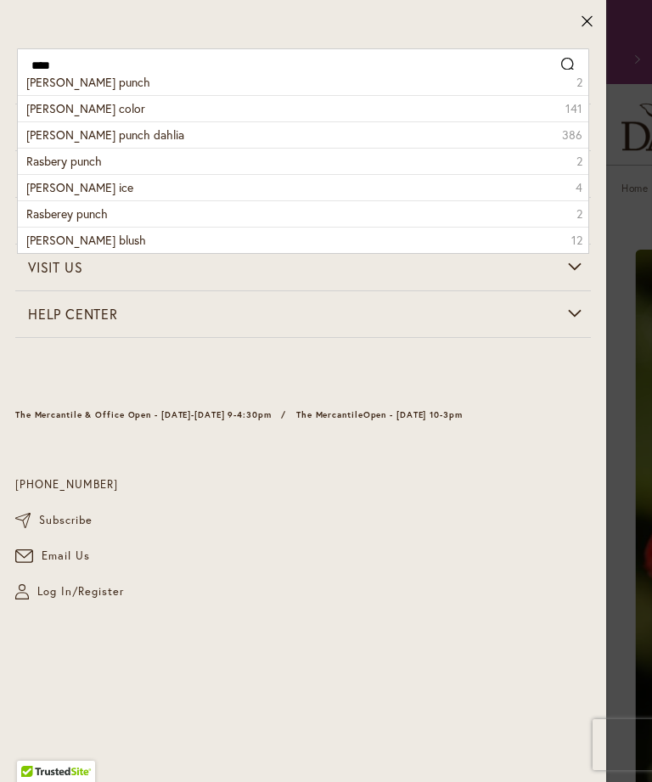
click at [60, 80] on span "rasberry punch" at bounding box center [88, 82] width 124 height 16
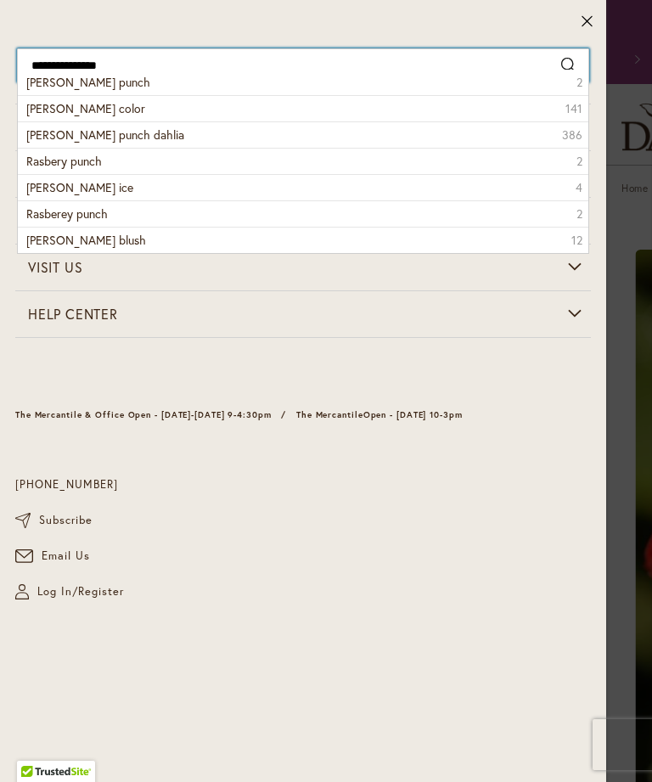
type input "**********"
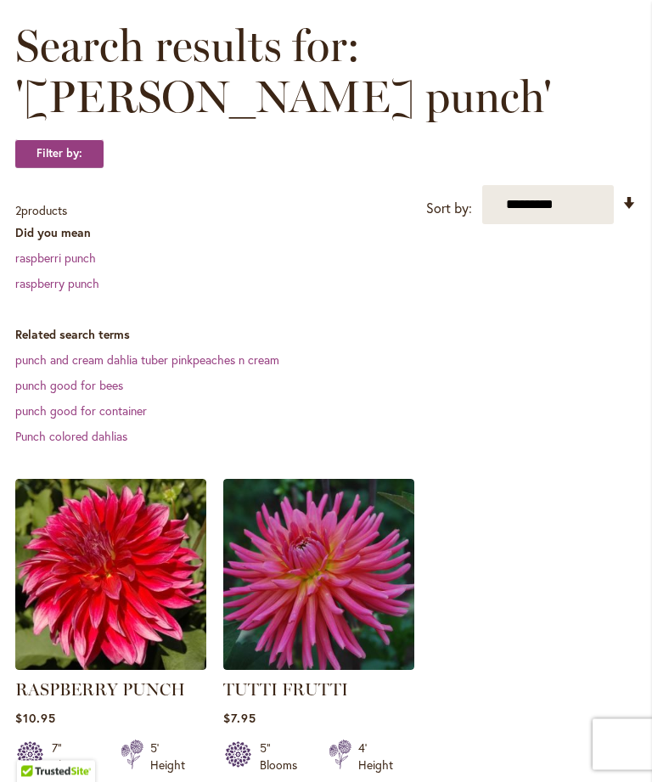
scroll to position [254, 0]
click at [3, 646] on main "**********" at bounding box center [326, 469] width 652 height 1000
click at [84, 610] on img at bounding box center [110, 574] width 191 height 191
